Goal: Browse casually: Explore the website without a specific task or goal

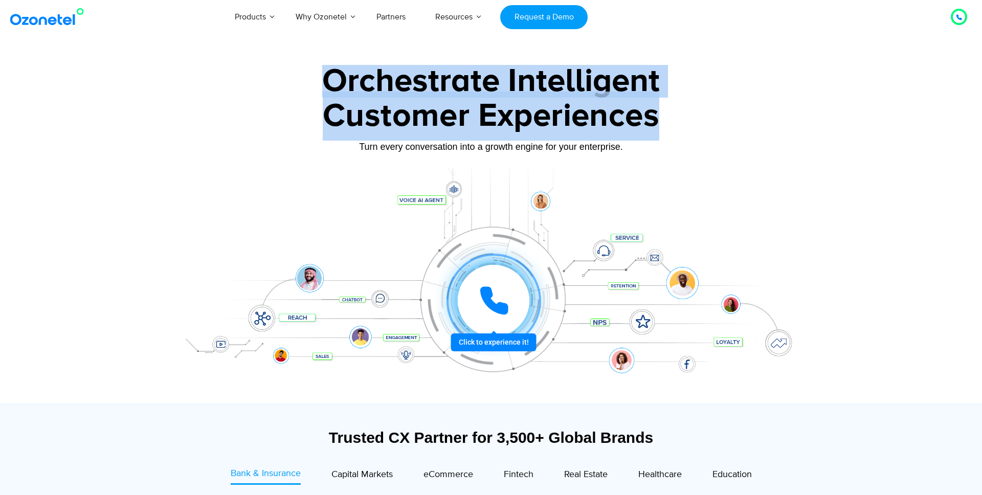
drag, startPoint x: 328, startPoint y: 76, endPoint x: 678, endPoint y: 129, distance: 353.5
click at [678, 129] on div "Orchestrate Intelligent Customer Experiences Turn every conversation into a gro…" at bounding box center [490, 234] width 639 height 338
click at [678, 129] on div "Customer Experiences" at bounding box center [490, 116] width 639 height 49
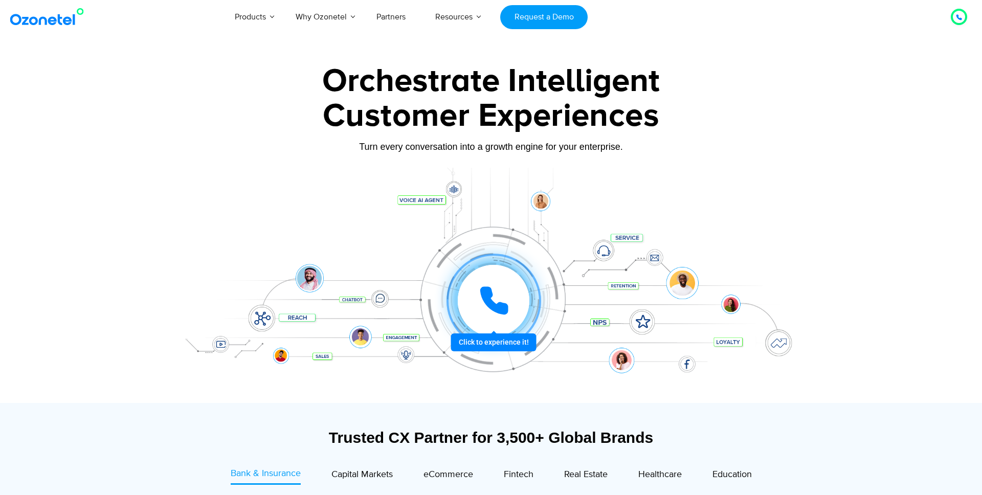
click at [678, 129] on div "Customer Experiences" at bounding box center [490, 116] width 639 height 49
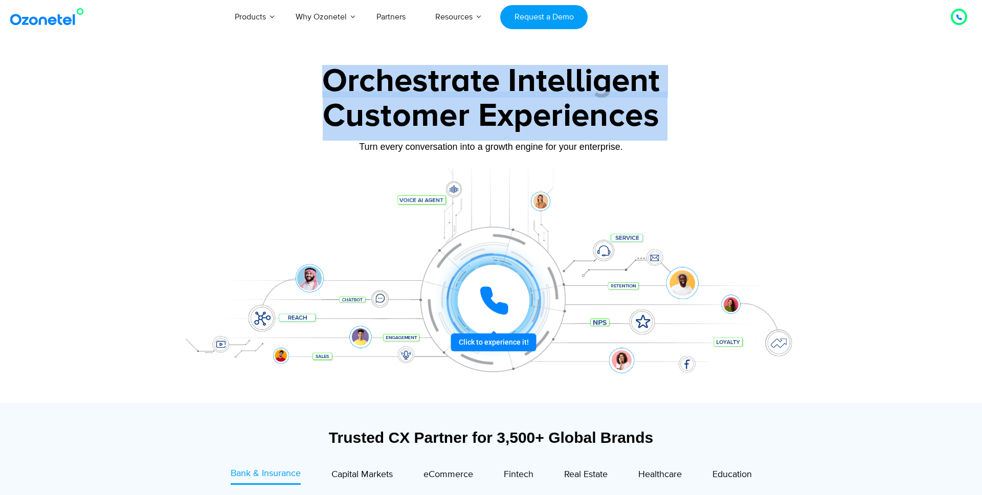
drag, startPoint x: 678, startPoint y: 129, endPoint x: 381, endPoint y: 73, distance: 302.0
click at [381, 73] on div "Orchestrate Intelligent Customer Experiences Turn every conversation into a gro…" at bounding box center [490, 234] width 639 height 338
click at [381, 73] on div "Orchestrate Intelligent" at bounding box center [490, 81] width 639 height 33
drag, startPoint x: 325, startPoint y: 82, endPoint x: 658, endPoint y: 168, distance: 343.9
click at [658, 168] on div "Orchestrate Intelligent Customer Experiences Turn every conversation into a gro…" at bounding box center [490, 234] width 639 height 338
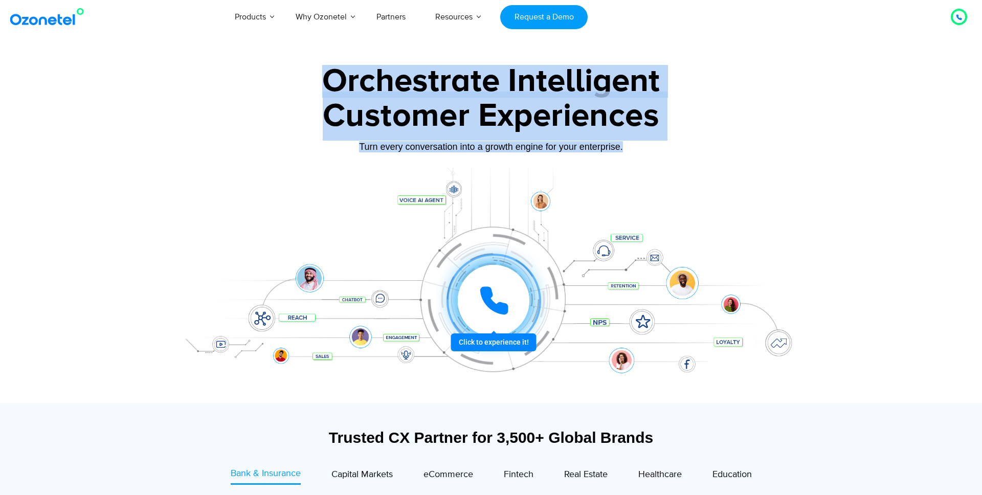
click at [658, 168] on div at bounding box center [490, 285] width 639 height 235
drag, startPoint x: 676, startPoint y: 150, endPoint x: 295, endPoint y: 62, distance: 391.1
click at [295, 62] on section "Orchestrate Intelligent Customer Experiences Turn every conversation into a gro…" at bounding box center [491, 229] width 982 height 348
click at [295, 62] on div at bounding box center [491, 229] width 982 height 348
drag, startPoint x: 295, startPoint y: 62, endPoint x: 637, endPoint y: 175, distance: 360.4
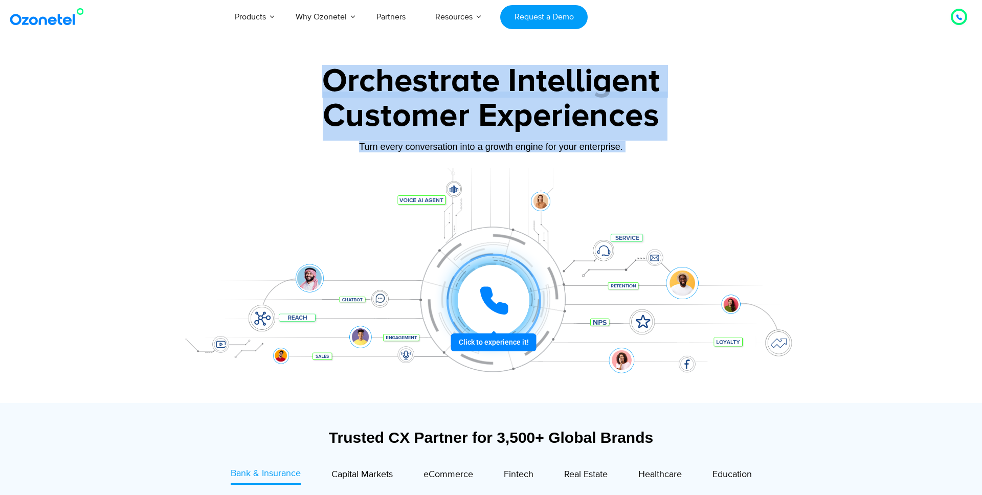
click at [637, 175] on section "Orchestrate Intelligent Customer Experiences Turn every conversation into a gro…" at bounding box center [491, 229] width 982 height 348
click at [637, 175] on div at bounding box center [490, 285] width 639 height 235
drag, startPoint x: 650, startPoint y: 150, endPoint x: 280, endPoint y: 81, distance: 376.1
click at [280, 82] on div "Orchestrate Intelligent Customer Experiences Turn every conversation into a gro…" at bounding box center [490, 234] width 639 height 338
click at [280, 81] on div "Orchestrate Intelligent" at bounding box center [490, 81] width 639 height 33
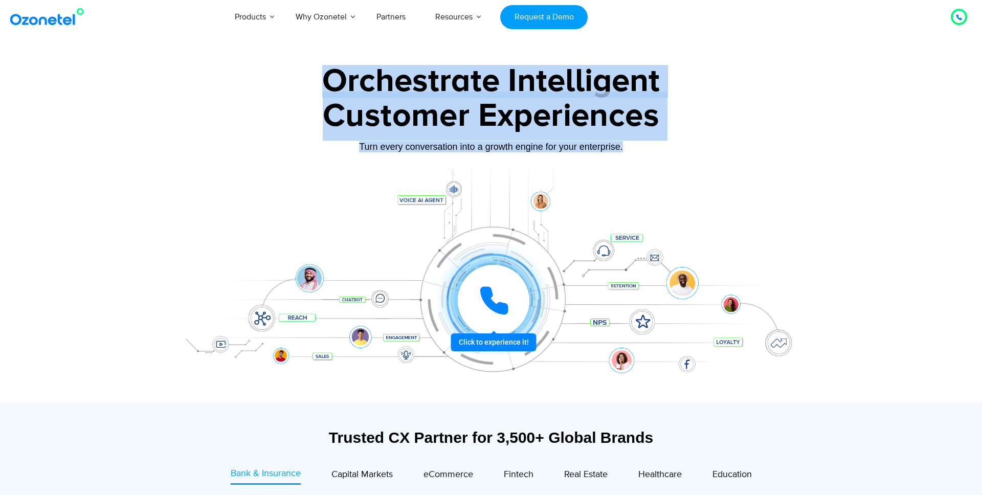
drag, startPoint x: 280, startPoint y: 81, endPoint x: 616, endPoint y: 159, distance: 344.9
click at [616, 159] on div "Orchestrate Intelligent Customer Experiences Turn every conversation into a gro…" at bounding box center [490, 234] width 639 height 338
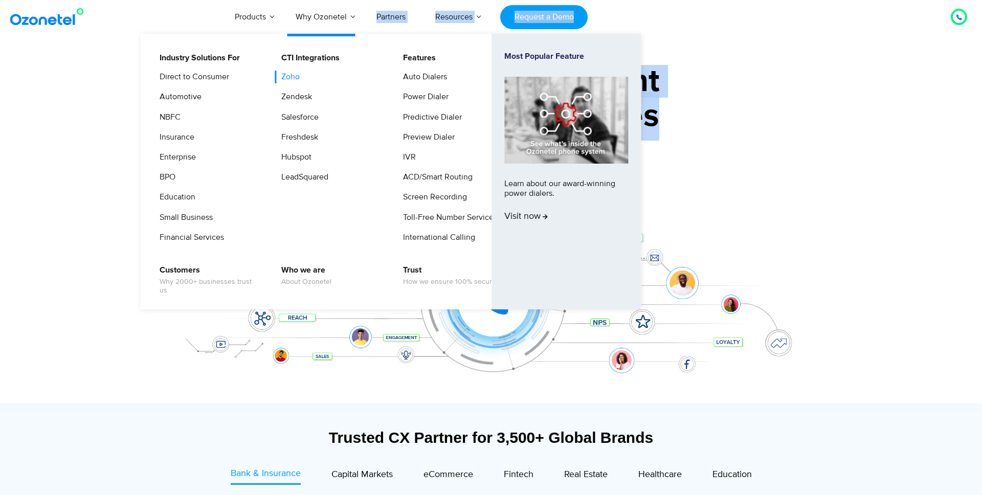
drag, startPoint x: 669, startPoint y: 123, endPoint x: 295, endPoint y: 82, distance: 375.7
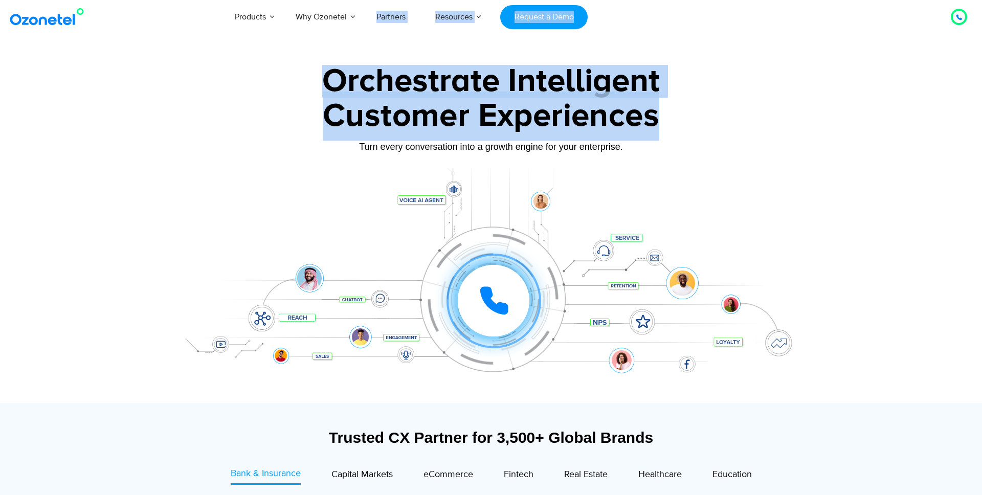
click at [781, 112] on div "Customer Experiences" at bounding box center [490, 116] width 639 height 49
drag, startPoint x: 664, startPoint y: 113, endPoint x: 258, endPoint y: 78, distance: 407.6
click at [258, 78] on div "Orchestrate Intelligent Customer Experiences Turn every conversation into a gro…" at bounding box center [490, 234] width 639 height 338
click at [258, 78] on div "Orchestrate Intelligent" at bounding box center [490, 81] width 639 height 33
drag, startPoint x: 258, startPoint y: 78, endPoint x: 677, endPoint y: 126, distance: 422.2
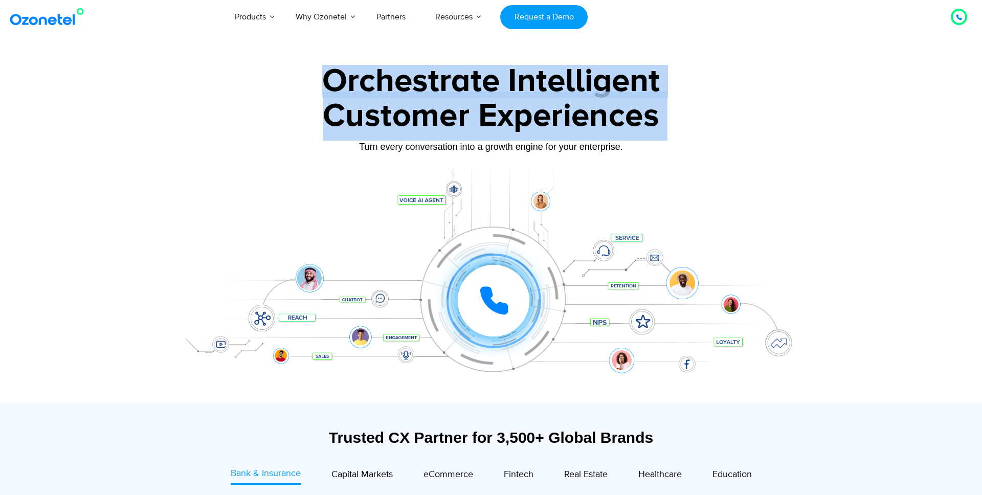
click at [677, 126] on div "Orchestrate Intelligent Customer Experiences Turn every conversation into a gro…" at bounding box center [490, 234] width 639 height 338
click at [677, 126] on div "Customer Experiences" at bounding box center [490, 116] width 639 height 49
drag, startPoint x: 677, startPoint y: 126, endPoint x: 310, endPoint y: 75, distance: 370.3
click at [310, 75] on div "Orchestrate Intelligent Customer Experiences Turn every conversation into a gro…" at bounding box center [490, 234] width 639 height 338
click at [310, 75] on div "Orchestrate Intelligent" at bounding box center [490, 81] width 639 height 33
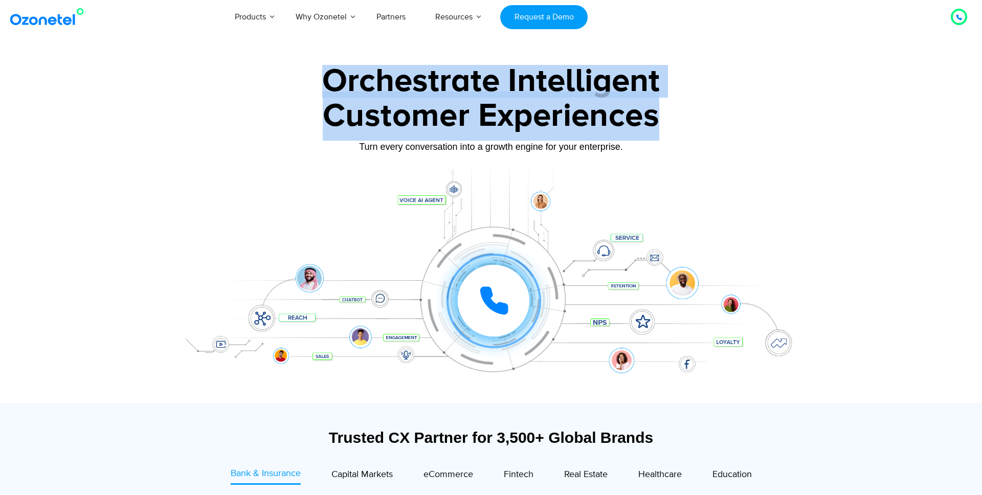
drag, startPoint x: 310, startPoint y: 75, endPoint x: 651, endPoint y: 114, distance: 342.4
click at [651, 114] on div "Orchestrate Intelligent Customer Experiences Turn every conversation into a gro…" at bounding box center [490, 234] width 639 height 338
click at [651, 114] on div "Customer Experiences" at bounding box center [490, 116] width 639 height 49
drag, startPoint x: 663, startPoint y: 117, endPoint x: 340, endPoint y: 69, distance: 327.3
click at [340, 69] on div "Orchestrate Intelligent Customer Experiences Turn every conversation into a gro…" at bounding box center [490, 234] width 639 height 338
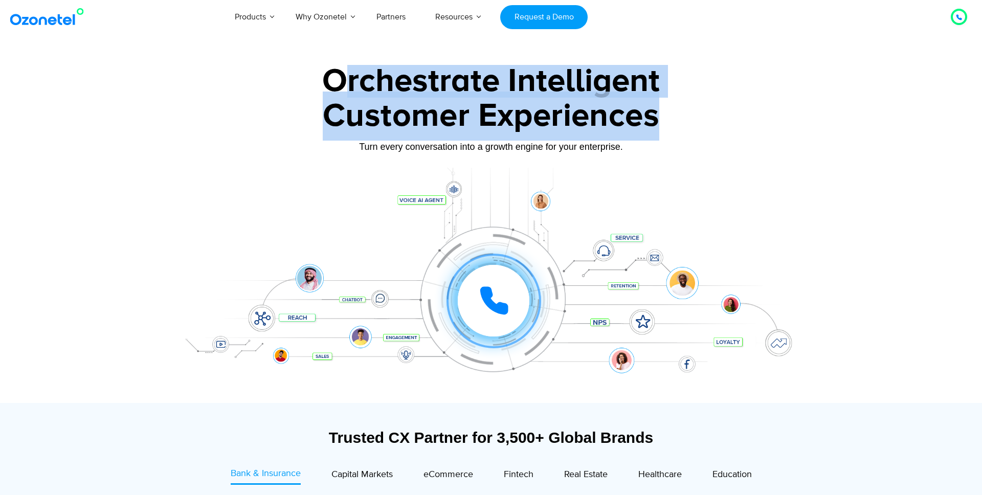
click at [340, 69] on div "Orchestrate Intelligent" at bounding box center [490, 81] width 639 height 33
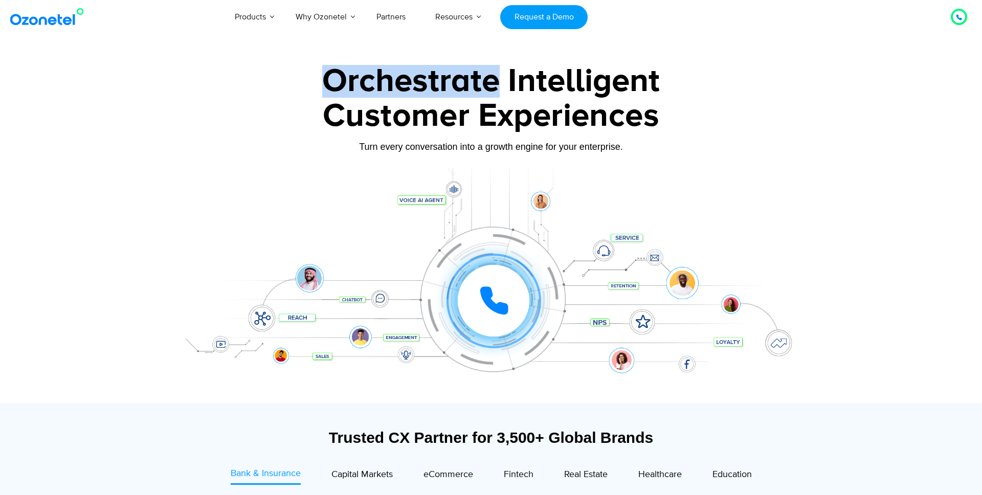
click at [340, 69] on div "Orchestrate Intelligent" at bounding box center [490, 81] width 639 height 33
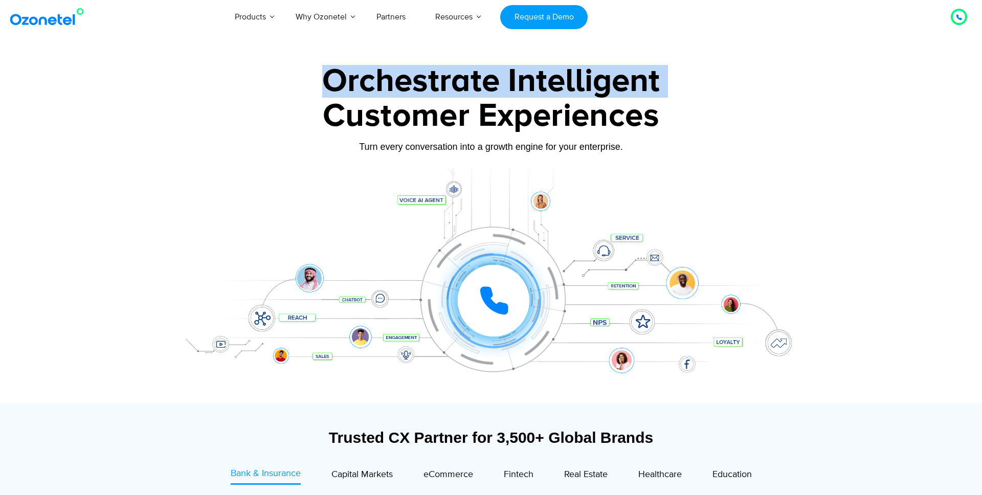
click at [340, 69] on div "Orchestrate Intelligent" at bounding box center [490, 81] width 639 height 33
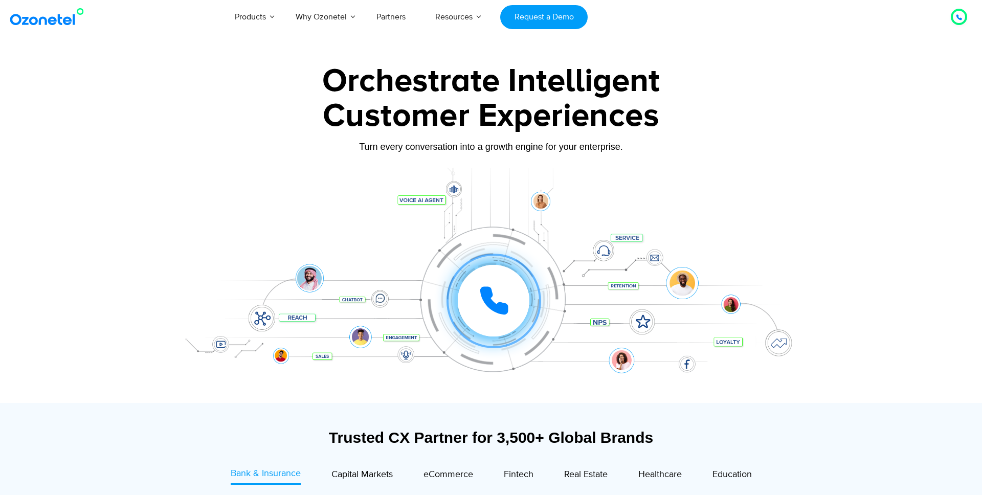
click at [350, 95] on div "Customer Experiences" at bounding box center [490, 116] width 639 height 49
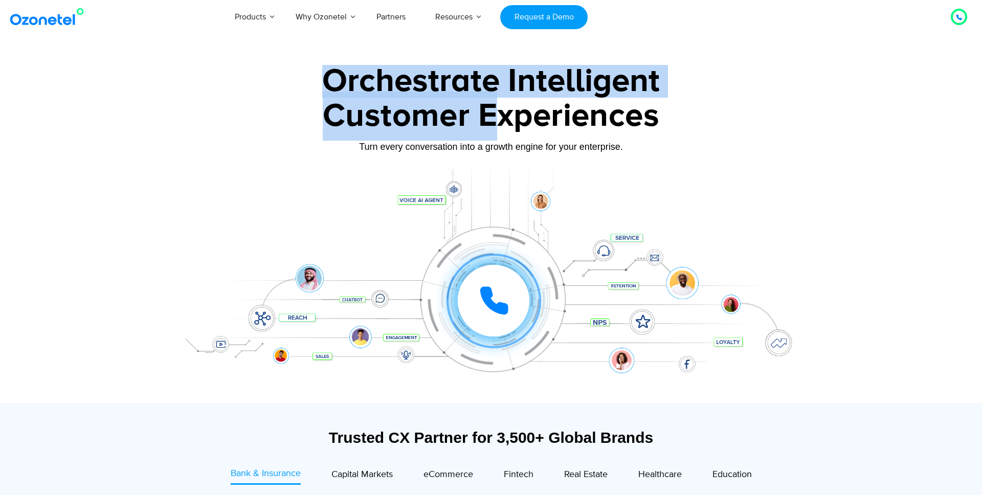
drag, startPoint x: 318, startPoint y: 78, endPoint x: 496, endPoint y: 120, distance: 183.4
click at [496, 120] on div "Orchestrate Intelligent Customer Experiences Turn every conversation into a gro…" at bounding box center [490, 234] width 639 height 338
click at [496, 120] on div "Customer Experiences" at bounding box center [490, 116] width 639 height 49
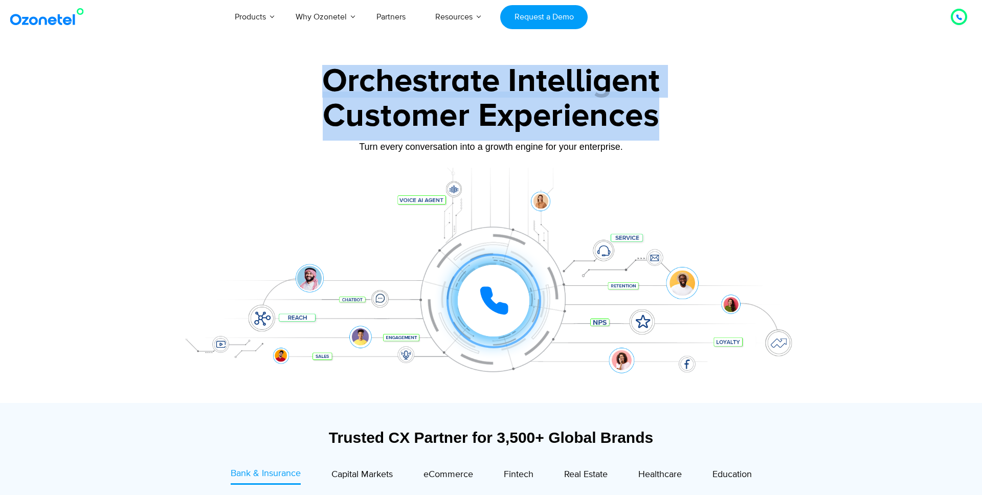
drag, startPoint x: 673, startPoint y: 119, endPoint x: 274, endPoint y: 73, distance: 401.7
click at [274, 73] on div "Orchestrate Intelligent Customer Experiences Turn every conversation into a gro…" at bounding box center [490, 234] width 639 height 338
click at [274, 73] on div "Orchestrate Intelligent" at bounding box center [490, 81] width 639 height 33
drag, startPoint x: 274, startPoint y: 73, endPoint x: 666, endPoint y: 151, distance: 399.5
click at [666, 151] on div "Orchestrate Intelligent Customer Experiences Turn every conversation into a gro…" at bounding box center [490, 234] width 639 height 338
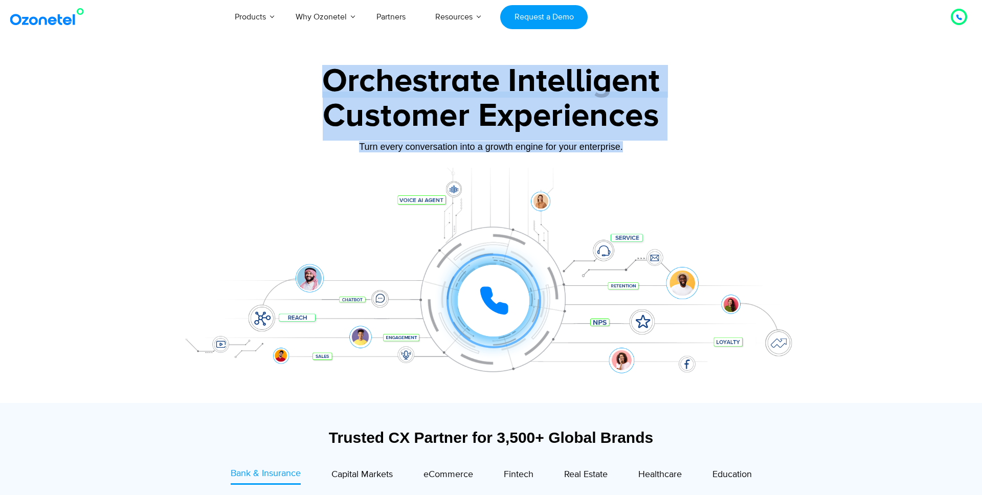
click at [666, 151] on div "Turn every conversation into a growth engine for your enterprise." at bounding box center [490, 146] width 639 height 11
drag, startPoint x: 666, startPoint y: 151, endPoint x: 284, endPoint y: 80, distance: 388.5
click at [284, 80] on div "Orchestrate Intelligent Customer Experiences Turn every conversation into a gro…" at bounding box center [490, 234] width 639 height 338
click at [284, 80] on div "Orchestrate Intelligent" at bounding box center [490, 81] width 639 height 33
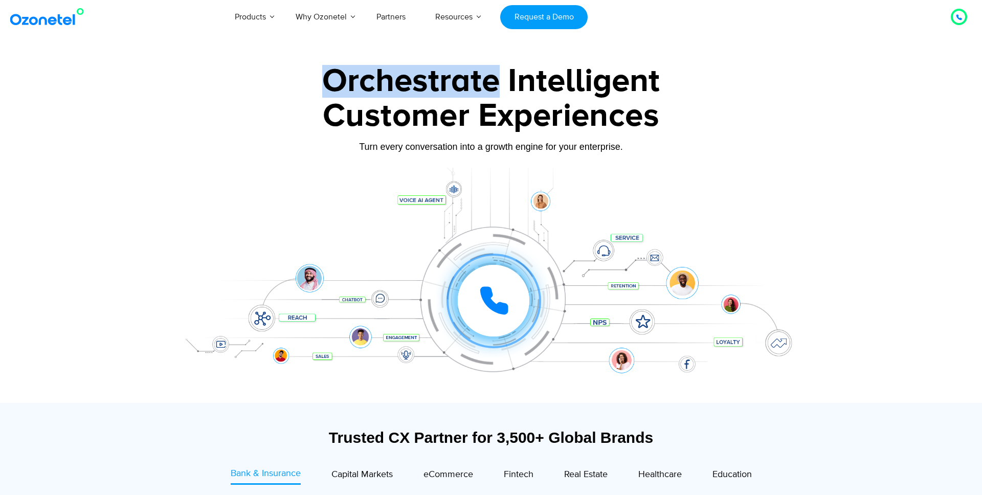
click at [284, 80] on div "Orchestrate Intelligent" at bounding box center [490, 81] width 639 height 33
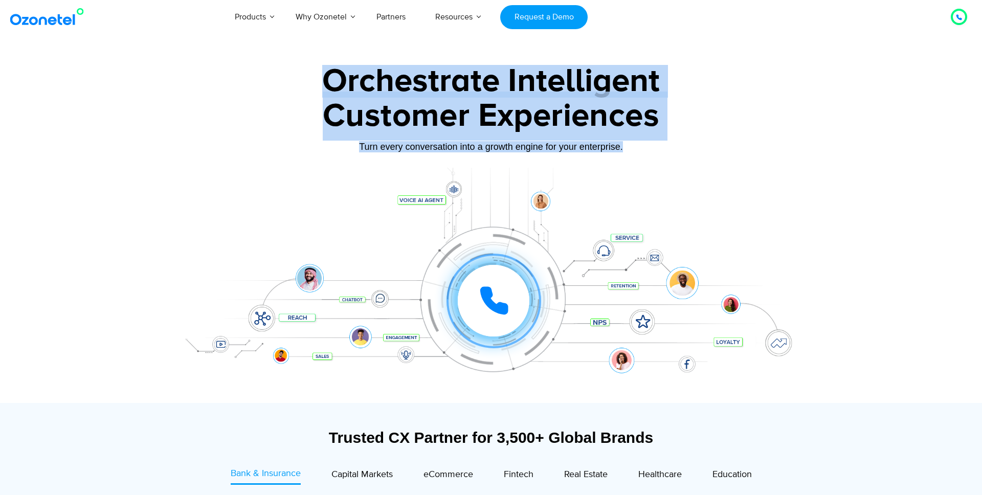
drag, startPoint x: 284, startPoint y: 80, endPoint x: 616, endPoint y: 146, distance: 339.0
click at [616, 146] on div "Orchestrate Intelligent Customer Experiences Turn every conversation into a gro…" at bounding box center [490, 234] width 639 height 338
click at [616, 146] on div "Turn every conversation into a growth engine for your enterprise." at bounding box center [490, 146] width 639 height 11
drag, startPoint x: 640, startPoint y: 151, endPoint x: 316, endPoint y: 81, distance: 331.8
click at [316, 81] on div "Orchestrate Intelligent Customer Experiences Turn every conversation into a gro…" at bounding box center [490, 234] width 639 height 338
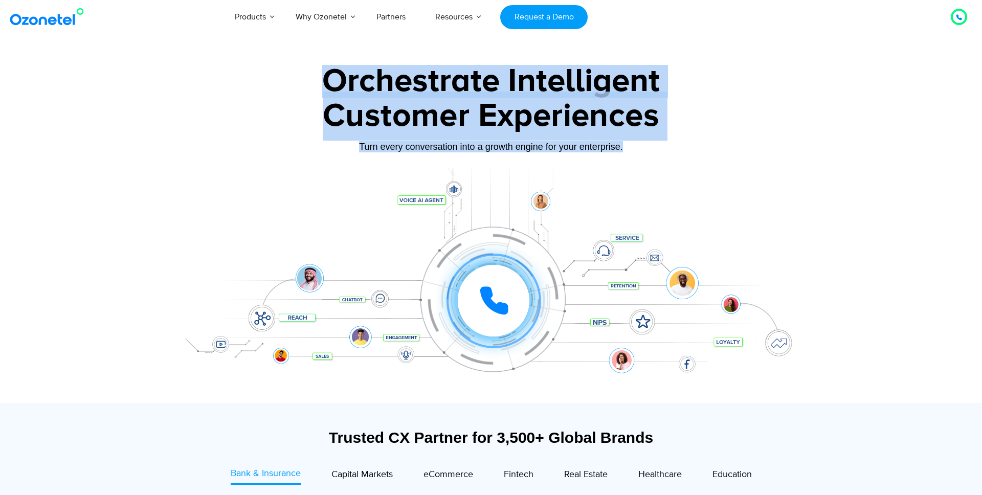
click at [316, 81] on div "Orchestrate Intelligent" at bounding box center [490, 81] width 639 height 33
drag, startPoint x: 328, startPoint y: 84, endPoint x: 717, endPoint y: 135, distance: 391.6
click at [717, 135] on div "Orchestrate Intelligent Customer Experiences Turn every conversation into a gro…" at bounding box center [490, 234] width 639 height 338
click at [717, 135] on div "Customer Experiences" at bounding box center [490, 116] width 639 height 49
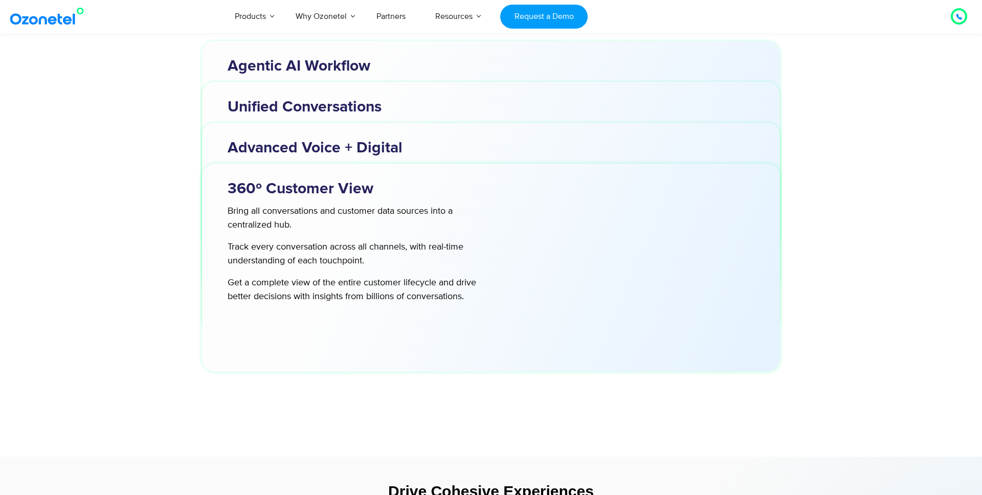
scroll to position [3328, 0]
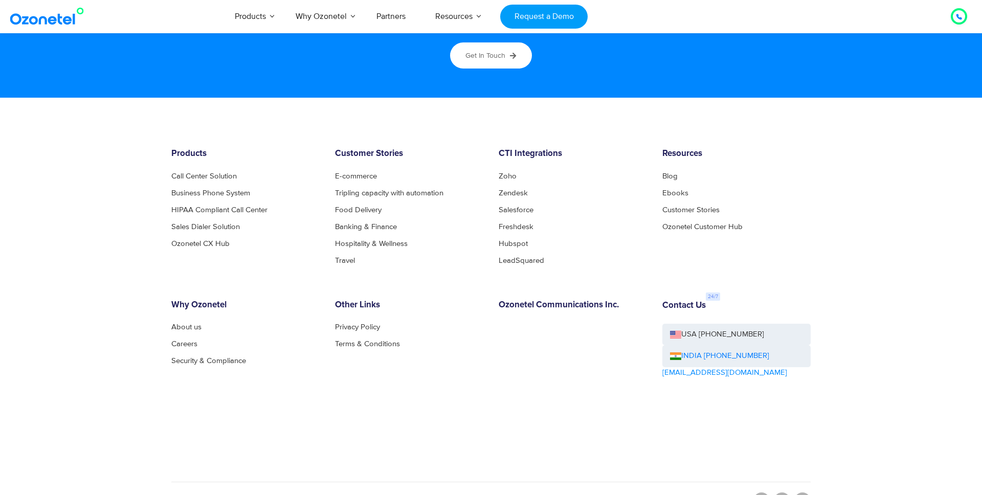
scroll to position [5517, 0]
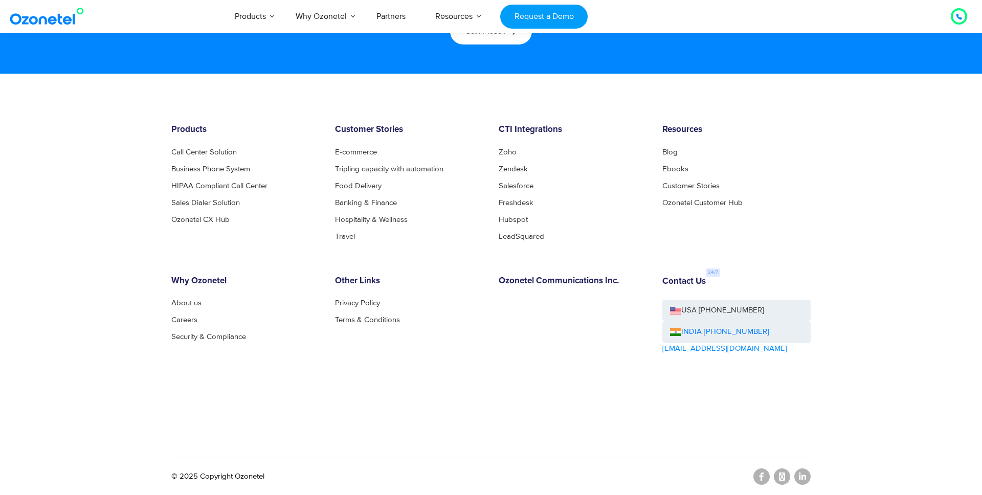
click at [609, 250] on div "Products Call Center Solution Business Phone System HIPAA Compliant Call Center…" at bounding box center [491, 286] width 655 height 323
